Goal: Transaction & Acquisition: Purchase product/service

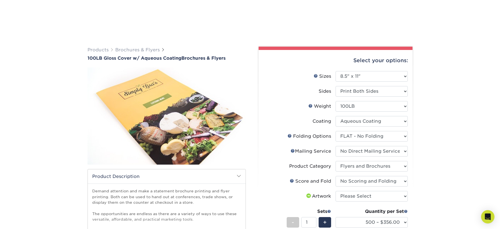
select select "8.50x11.00"
select select "9b1d5825-34d1-4721-9874-ed79abb003d7"
select select "3e5e9bdd-d78a-4c28-a41d-fe1407925ca6"
select select "1a668080-6b7c-4174-b399-2c3833b27ef4"
select select "bd0593cf-038a-41f4-bfbc-0b0ebdcc21b2"
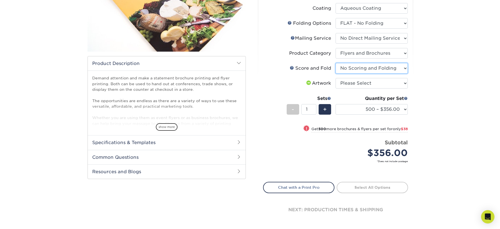
scroll to position [97, 0]
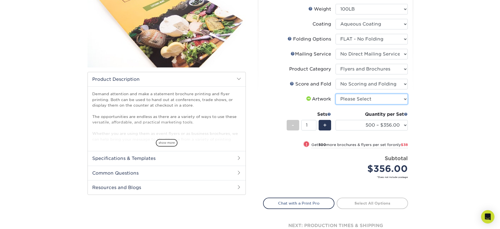
click at [391, 100] on select "Please Select I will upload files I need a design - $175" at bounding box center [371, 99] width 72 height 11
select select "upload"
click at [335, 94] on select "Please Select I will upload files I need a design - $175" at bounding box center [371, 99] width 72 height 11
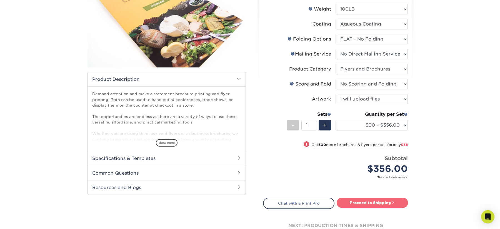
click at [380, 203] on link "Proceed to Shipping" at bounding box center [372, 203] width 71 height 10
type input "Set 1"
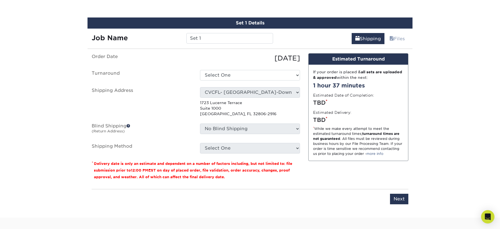
scroll to position [310, 0]
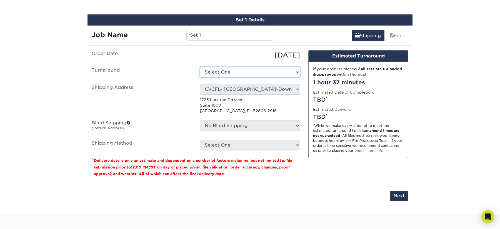
click at [270, 71] on select "Select One 2-4 Business Days 2 Day Next Business Day" at bounding box center [250, 72] width 100 height 11
select select "f72ced78-8cc2-484a-8d52-ca500477518b"
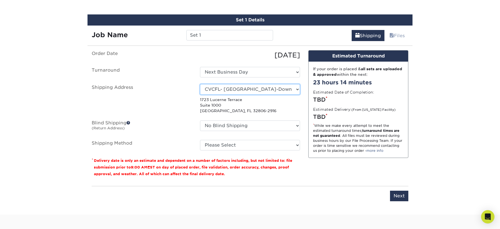
click at [267, 86] on select "Select One Lauryn Matthews AAP Conference - Advance Warehouse Acacia Crawford A…" at bounding box center [250, 89] width 100 height 11
click at [262, 87] on select "Select One Lauryn Matthews AAP Conference - Advance Warehouse Acacia Crawford A…" at bounding box center [250, 89] width 100 height 11
click at [229, 138] on ul "Order Date 09/29/2025 Turnaround Select One 2-4 Business Days 2 Day Next Busine…" at bounding box center [196, 100] width 208 height 100
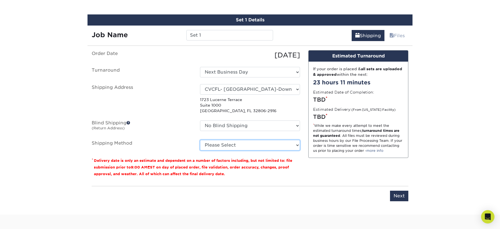
click at [229, 144] on select "Please Select Ground Shipping (+$19.47) 3 Day Shipping Service (+$32.97) 2 Day …" at bounding box center [250, 145] width 100 height 11
click at [230, 145] on select "Please Select Ground Shipping (+$19.47) 3 Day Shipping Service (+$32.97) 2 Day …" at bounding box center [250, 145] width 100 height 11
select select "03"
click at [200, 140] on select "Please Select Ground Shipping (+$19.47) 3 Day Shipping Service (+$32.97) 2 Day …" at bounding box center [250, 145] width 100 height 11
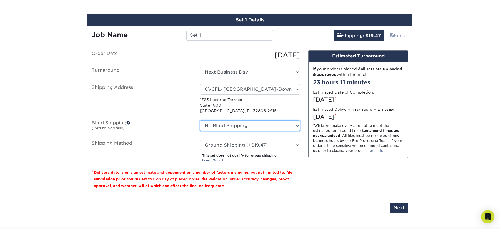
click at [246, 124] on select "No Blind Shipping Lauryn Matthews AAP Conference - Advance Warehouse Acacia Cra…" at bounding box center [250, 126] width 100 height 11
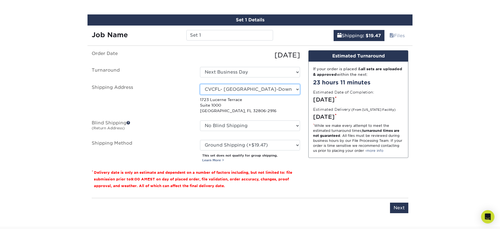
click at [242, 90] on select "Select One Lauryn Matthews AAP Conference - Advance Warehouse Acacia Crawford A…" at bounding box center [250, 89] width 100 height 11
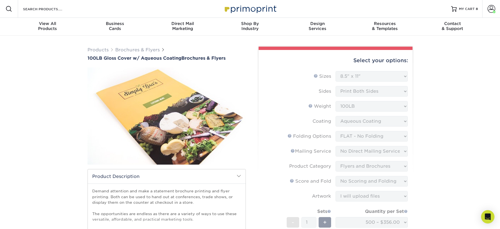
drag, startPoint x: 265, startPoint y: 9, endPoint x: 268, endPoint y: 0, distance: 9.6
click at [0, 0] on div "Resources Menu Search Products Account Welcome, Natalie Account Dashboard Activ…" at bounding box center [250, 9] width 500 height 18
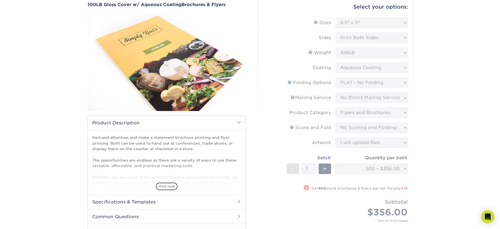
scroll to position [149, 0]
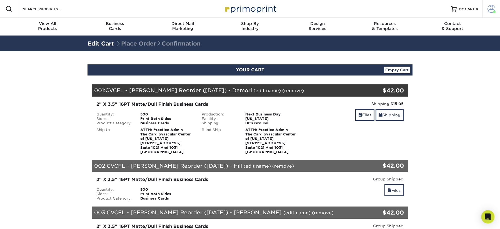
click at [487, 12] on link "Account" at bounding box center [491, 9] width 18 height 18
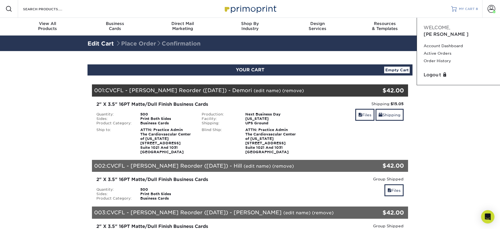
click at [472, 7] on span "MY CART" at bounding box center [467, 9] width 16 height 5
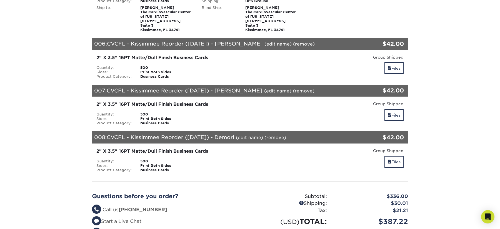
scroll to position [384, 0]
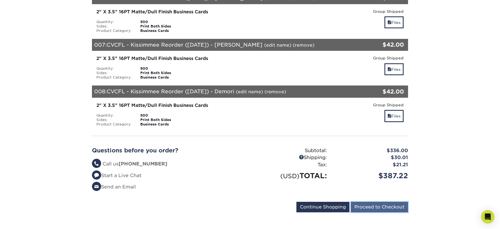
click at [380, 207] on input "Proceed to Checkout" at bounding box center [379, 207] width 57 height 11
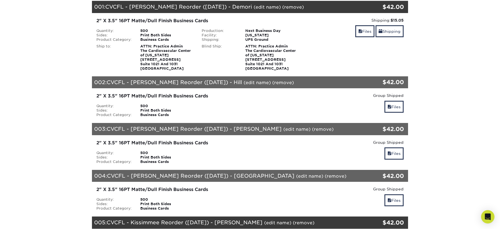
scroll to position [94, 0]
